Goal: Transaction & Acquisition: Purchase product/service

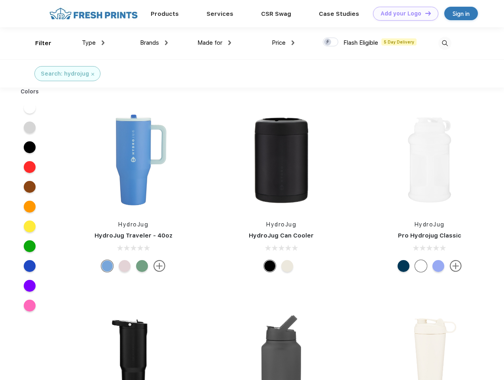
click at [403, 13] on link "Add your Logo Design Tool" at bounding box center [405, 14] width 65 height 14
click at [0, 0] on div "Design Tool" at bounding box center [0, 0] width 0 height 0
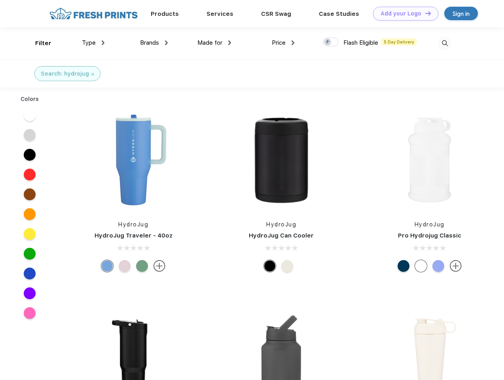
click at [425, 13] on link "Add your Logo Design Tool" at bounding box center [405, 14] width 65 height 14
click at [38, 43] on div "Filter" at bounding box center [43, 43] width 16 height 9
click at [93, 43] on span "Type" at bounding box center [89, 42] width 14 height 7
click at [154, 43] on span "Brands" at bounding box center [149, 42] width 19 height 7
click at [215, 43] on span "Made for" at bounding box center [210, 42] width 25 height 7
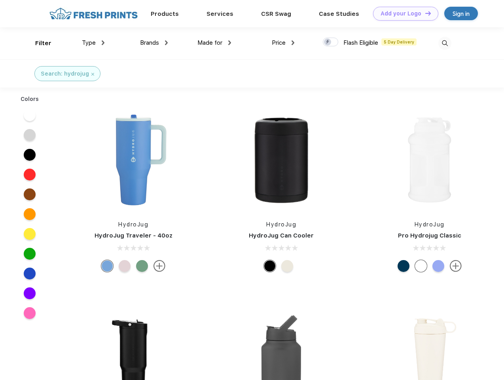
click at [283, 43] on span "Price" at bounding box center [279, 42] width 14 height 7
click at [331, 42] on div at bounding box center [330, 42] width 15 height 9
click at [328, 42] on input "checkbox" at bounding box center [325, 39] width 5 height 5
click at [445, 43] on img at bounding box center [445, 43] width 13 height 13
